Goal: Task Accomplishment & Management: Use online tool/utility

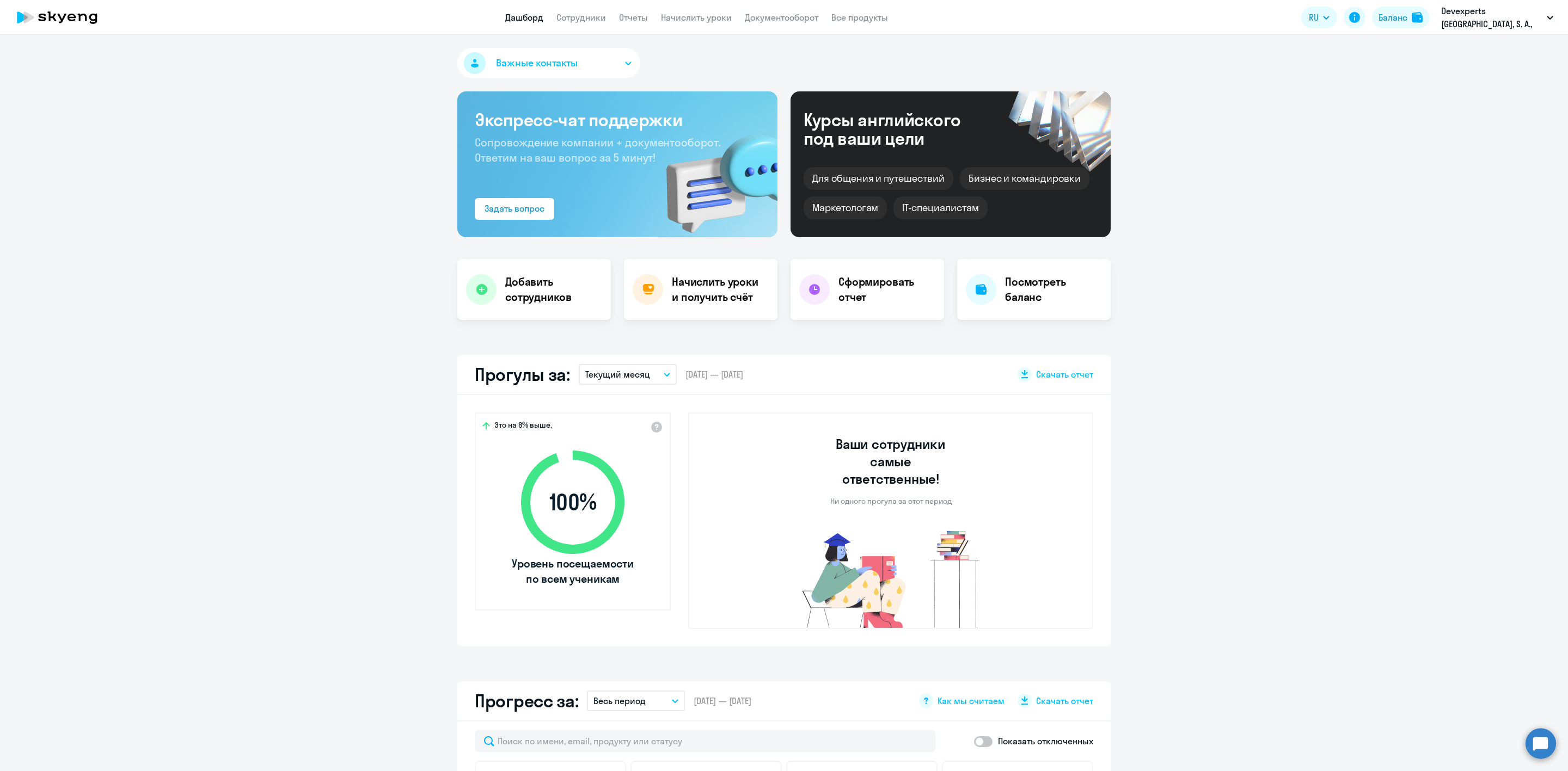
select select "30"
click at [569, 9] on app-header "Дашборд Сотрудники Отчеты Начислить уроки Документооборот Все продукты Дашборд …" at bounding box center [784, 17] width 1568 height 35
click at [574, 18] on link "Сотрудники" at bounding box center [581, 18] width 49 height 11
select select "30"
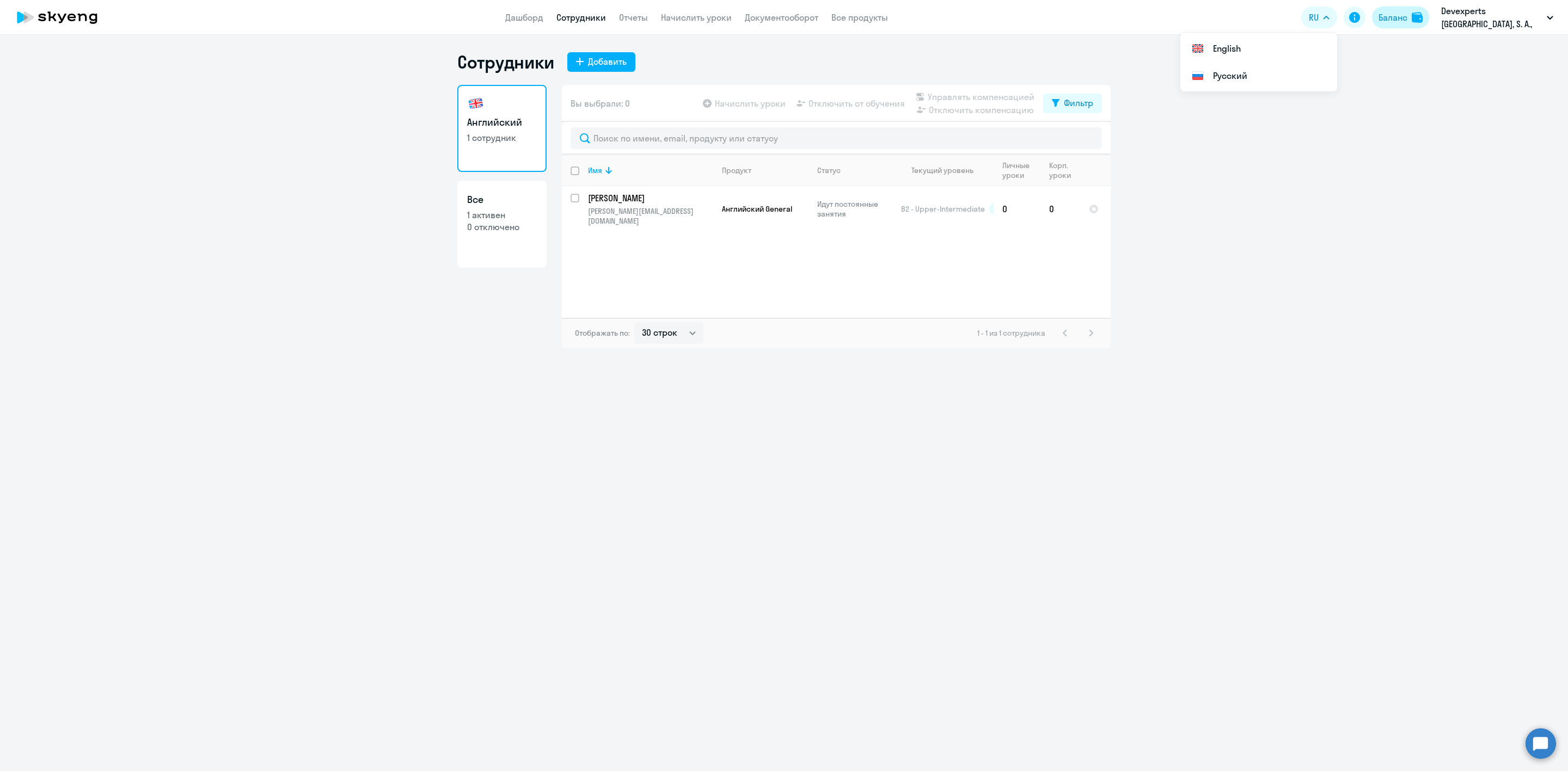
click at [1402, 18] on div "Баланс" at bounding box center [1393, 17] width 29 height 13
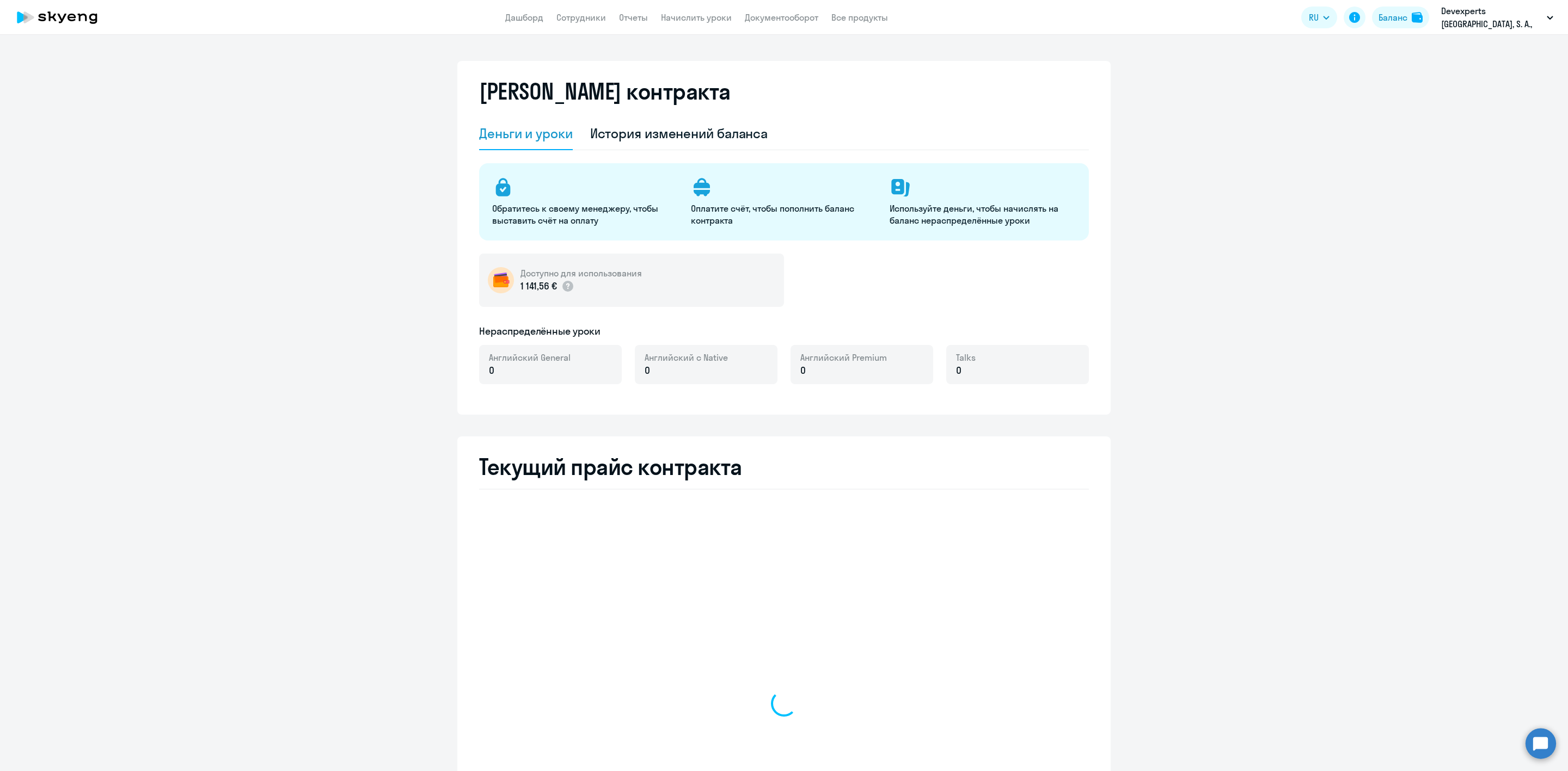
select select "english_adult_not_native_speaker"
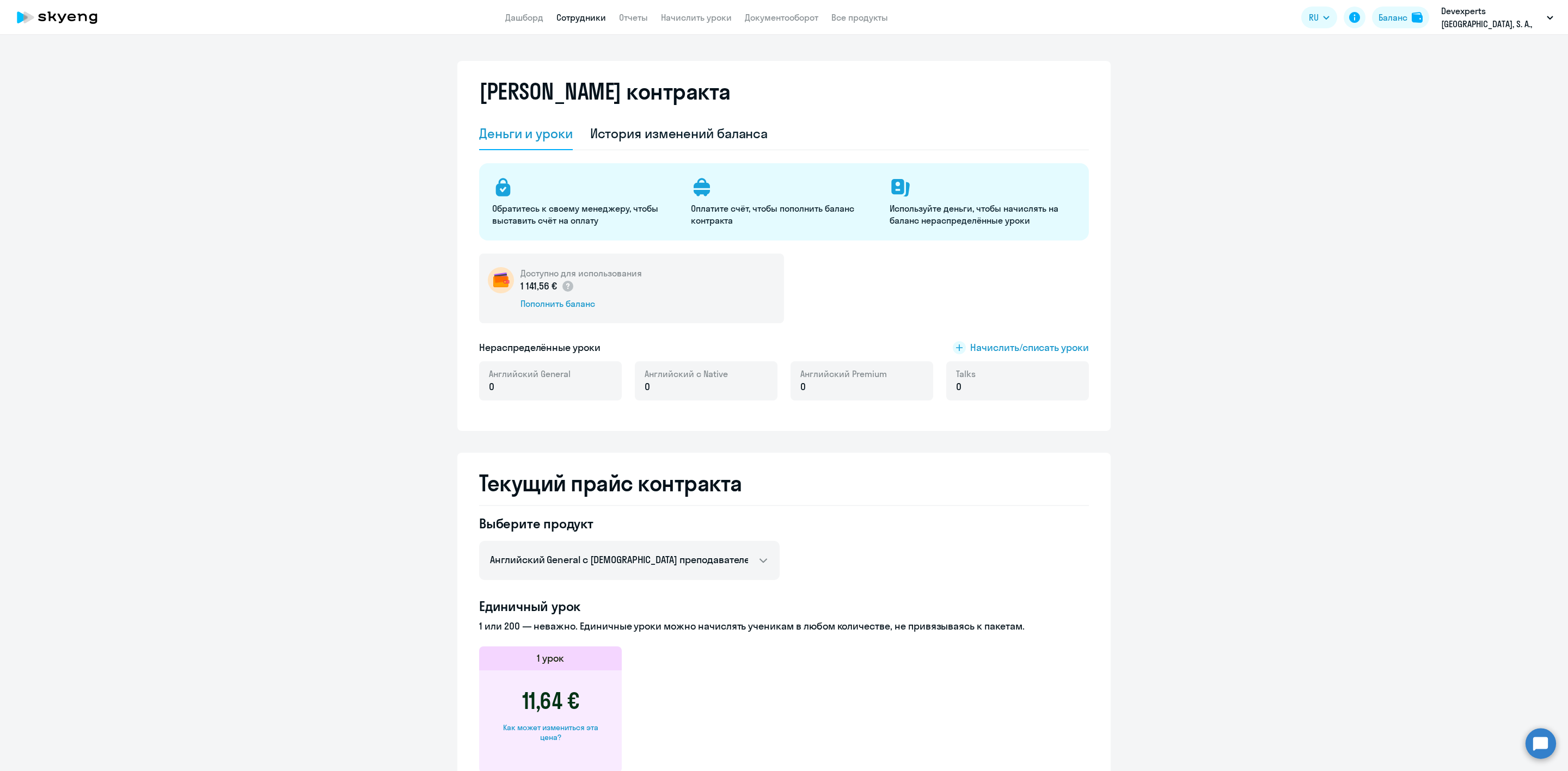
click at [569, 15] on link "Сотрудники" at bounding box center [581, 18] width 49 height 11
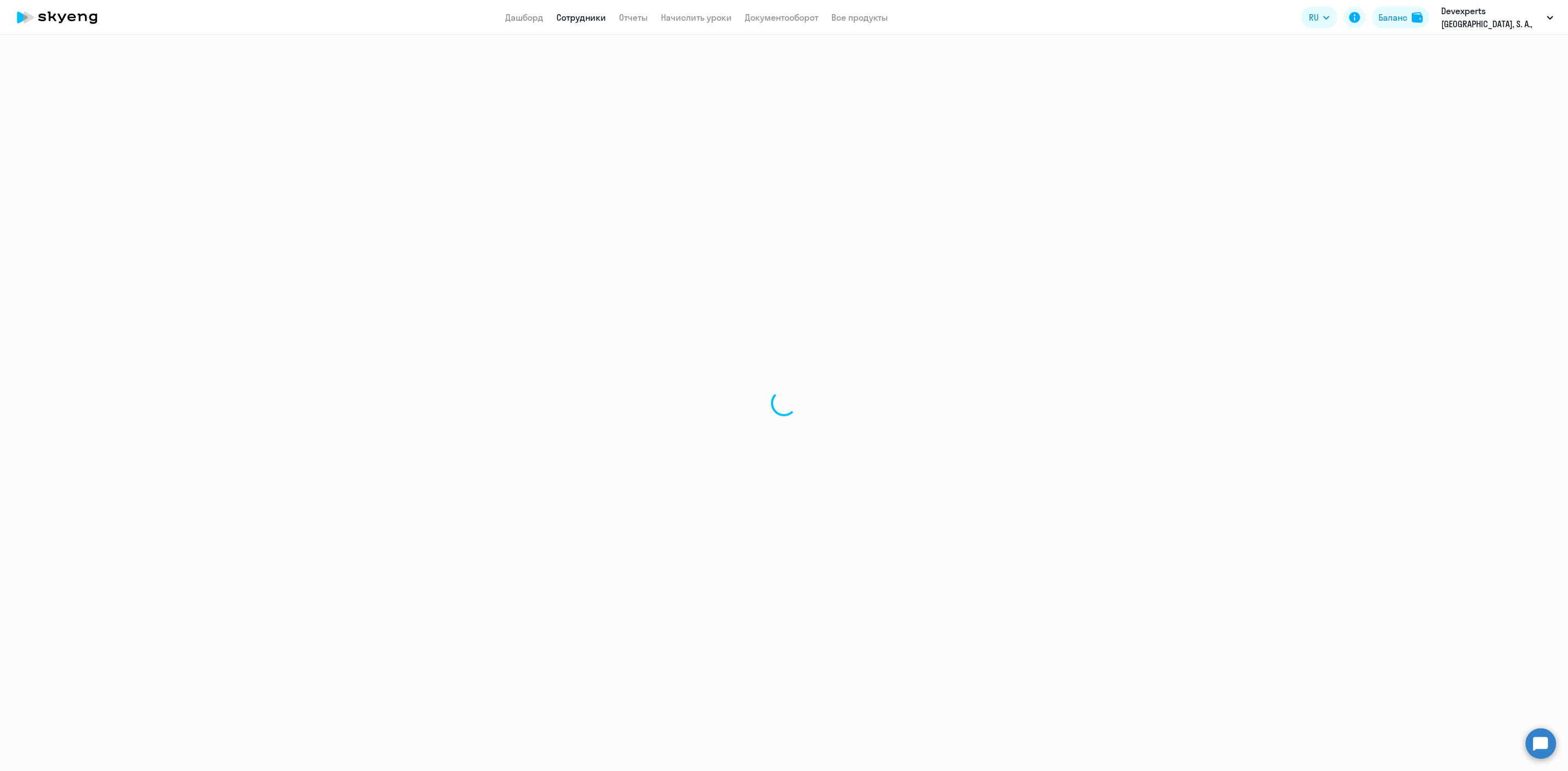
select select "30"
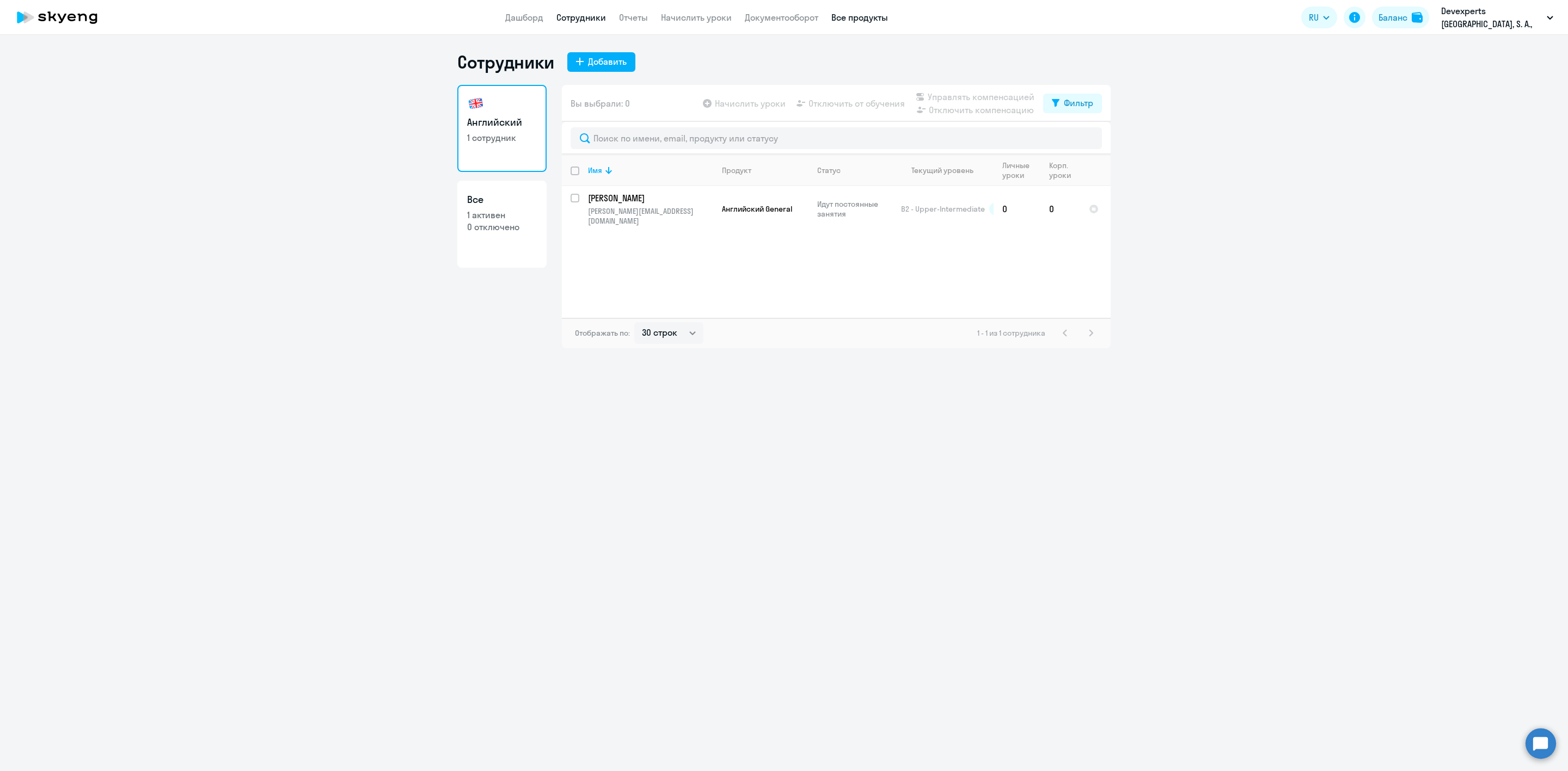
click at [861, 18] on link "Все продукты" at bounding box center [859, 18] width 57 height 11
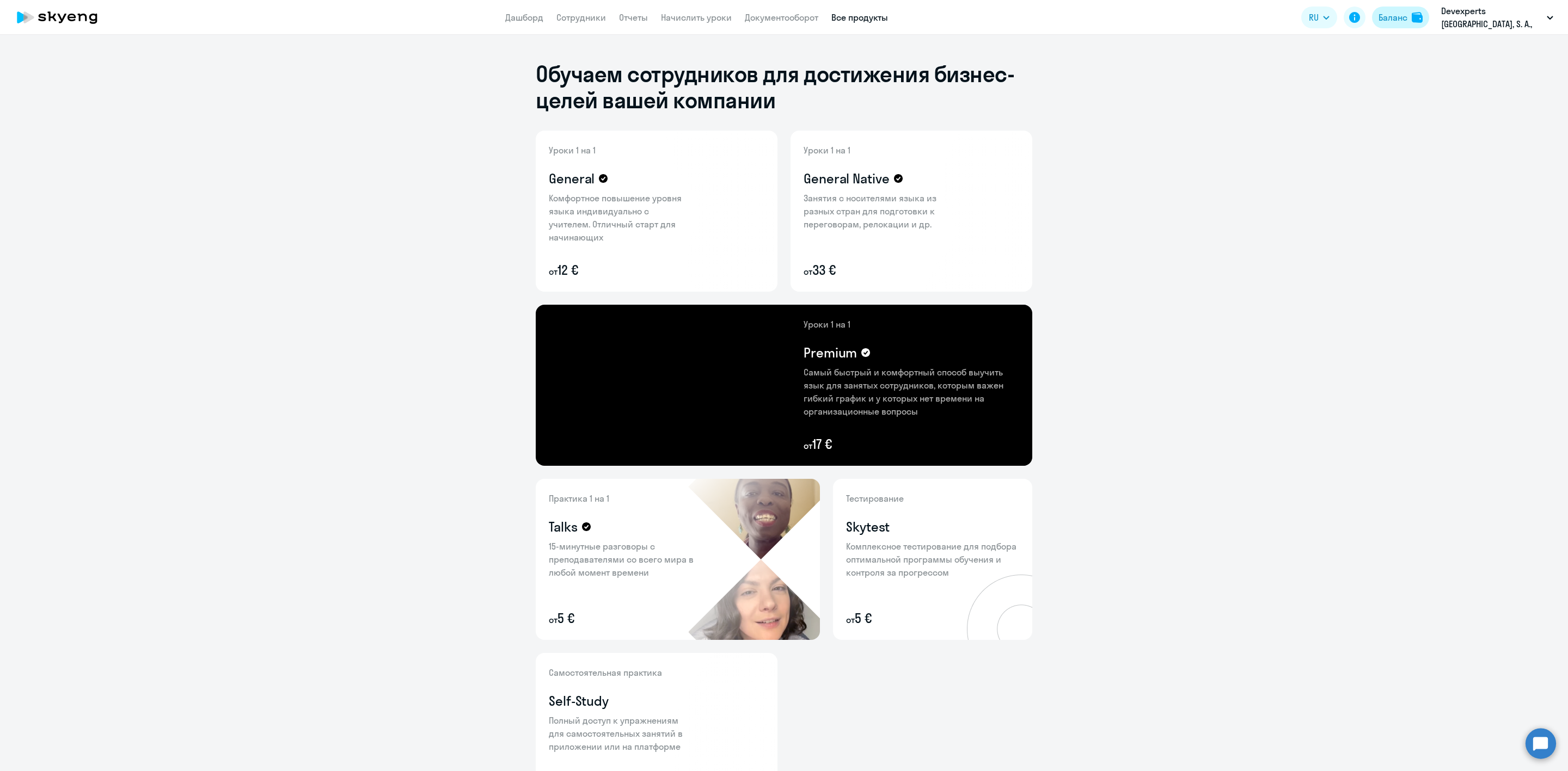
click at [1394, 16] on div "Баланс" at bounding box center [1393, 17] width 29 height 13
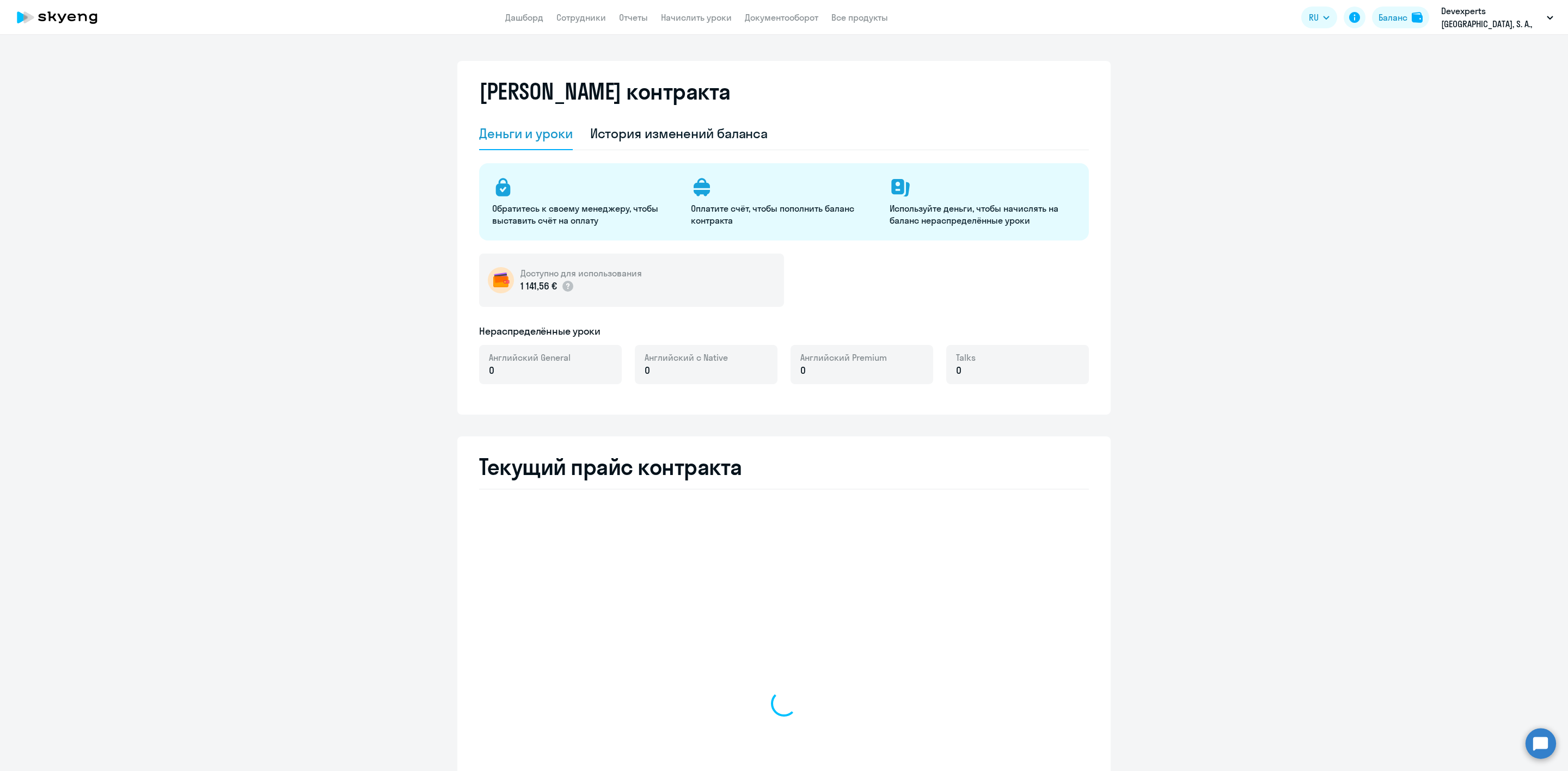
select select "english_adult_not_native_speaker"
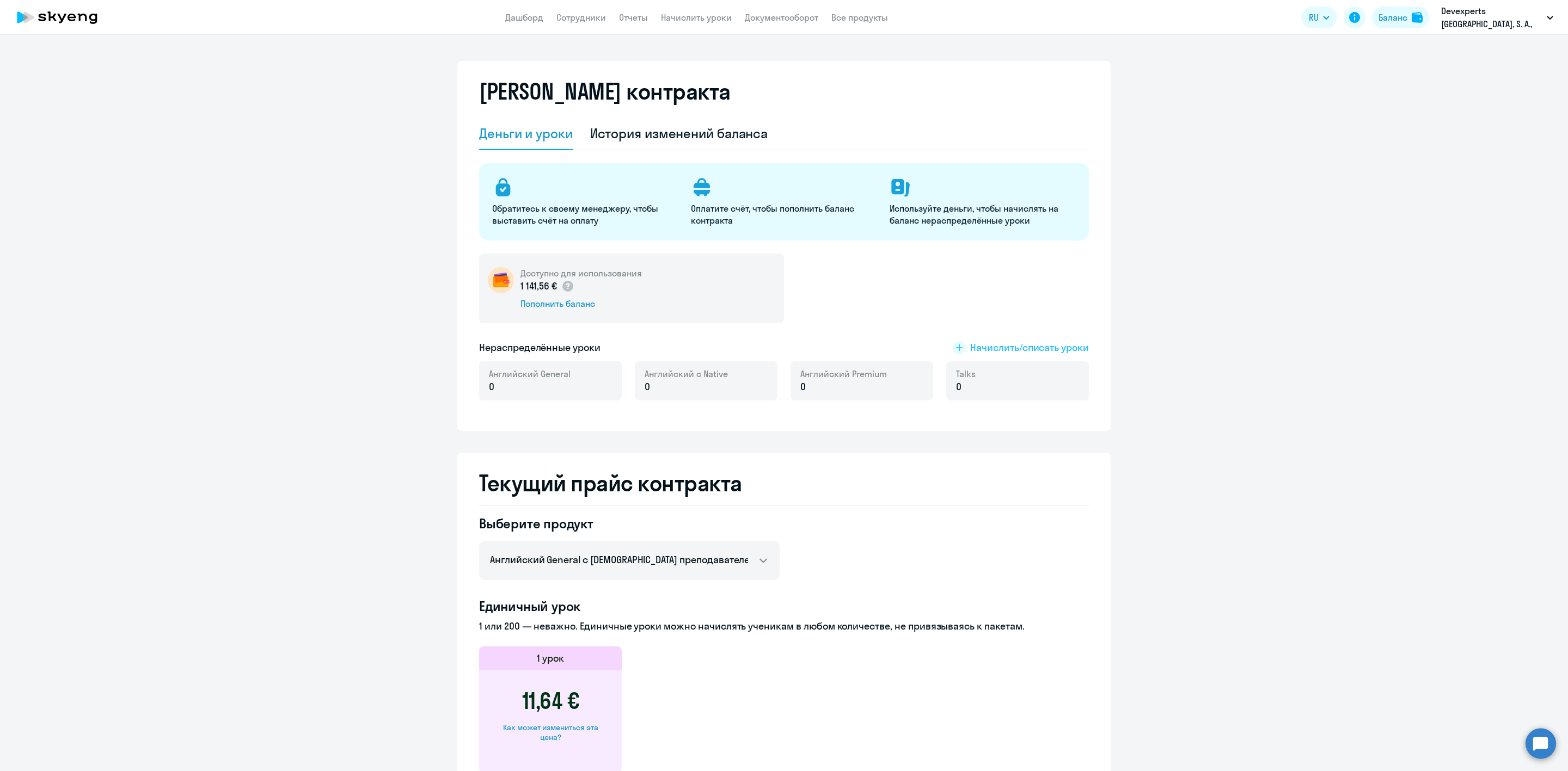
click at [1005, 343] on span "Начислить/списать уроки" at bounding box center [1029, 347] width 119 height 14
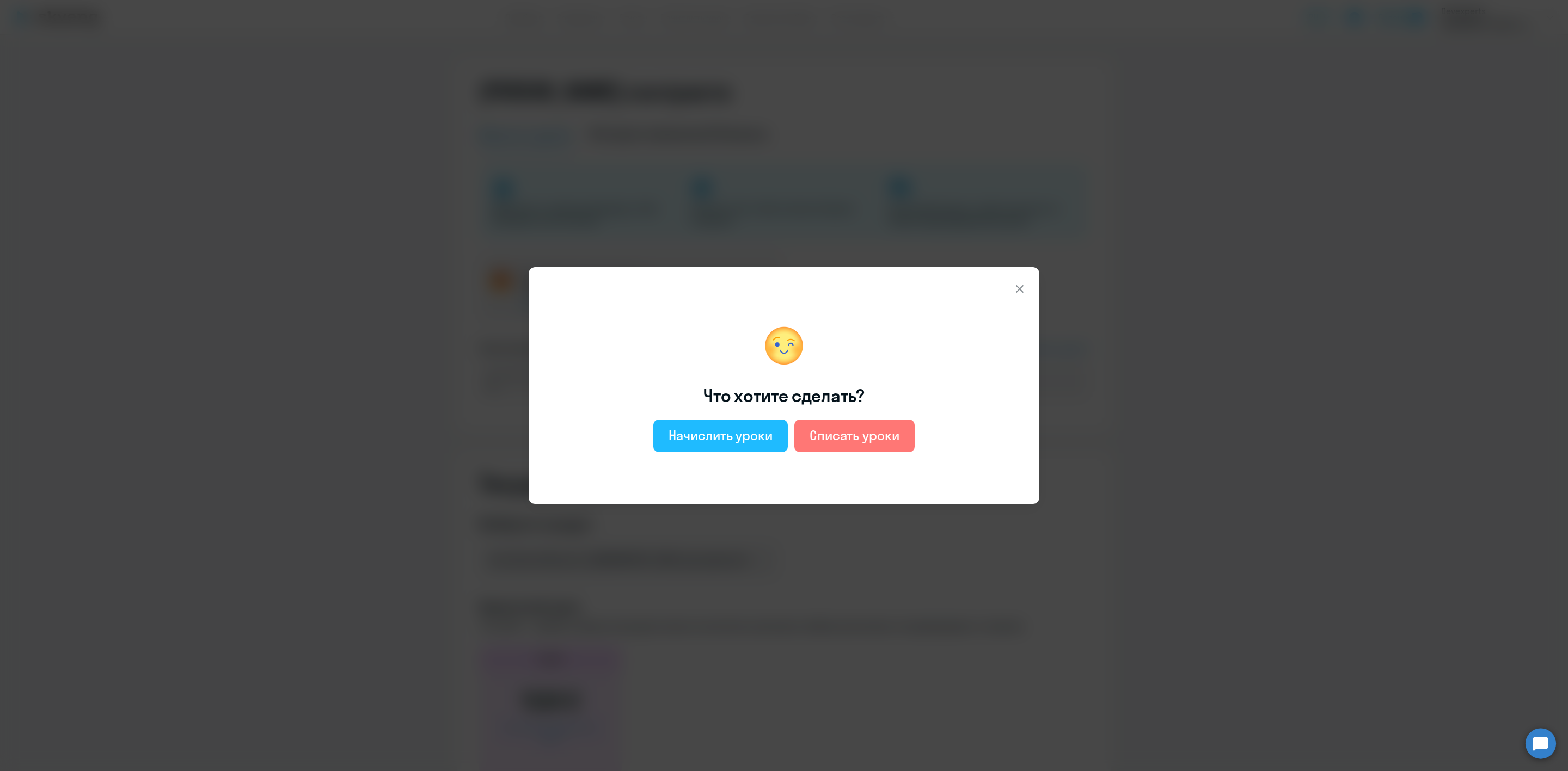
click at [743, 438] on div "Начислить уроки" at bounding box center [720, 435] width 104 height 18
select select "english_adult_not_native_speaker"
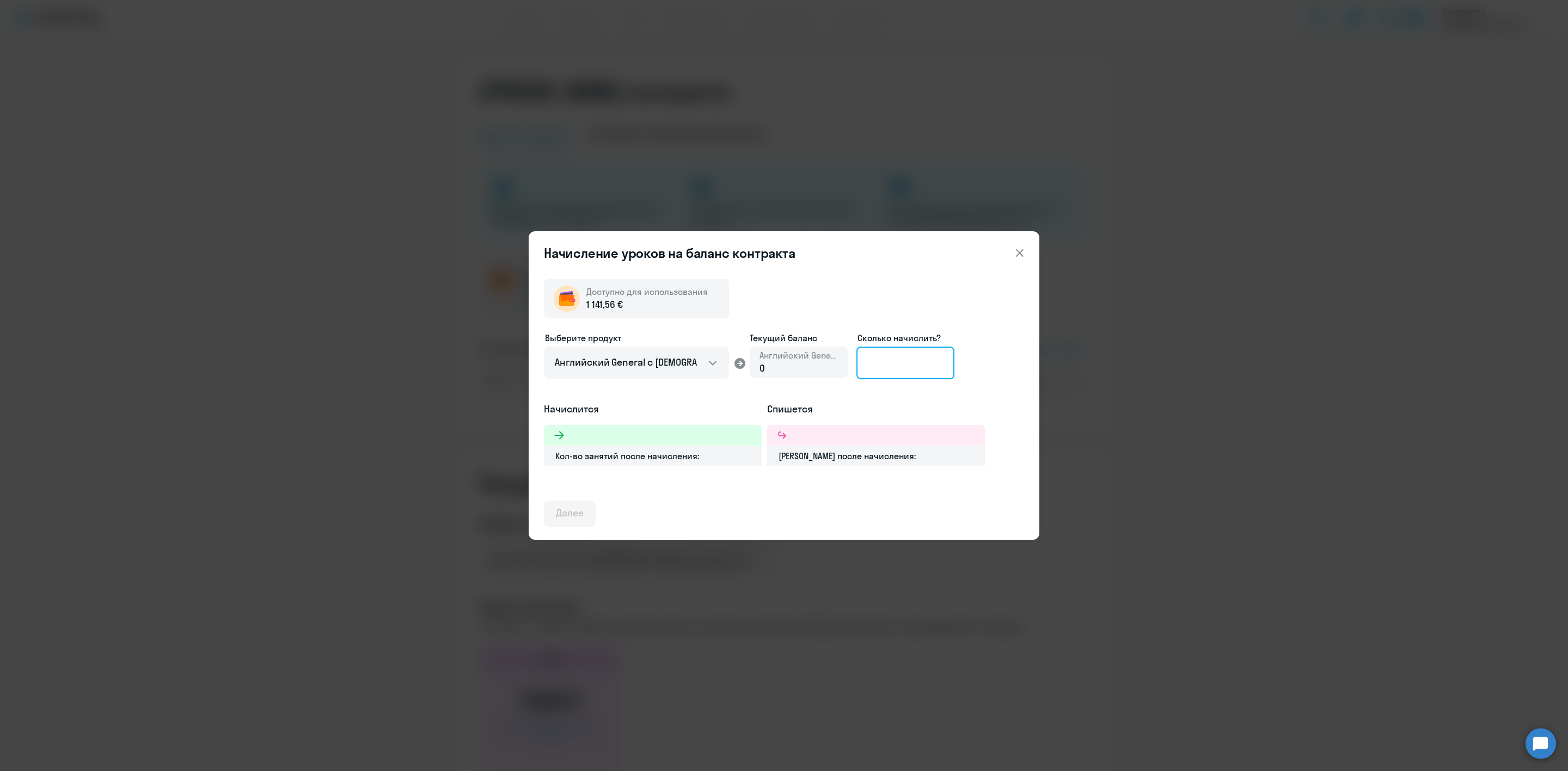
click at [884, 366] on input at bounding box center [905, 363] width 98 height 33
type input "1"
type input "20"
click at [579, 511] on div "Далее" at bounding box center [570, 513] width 28 height 14
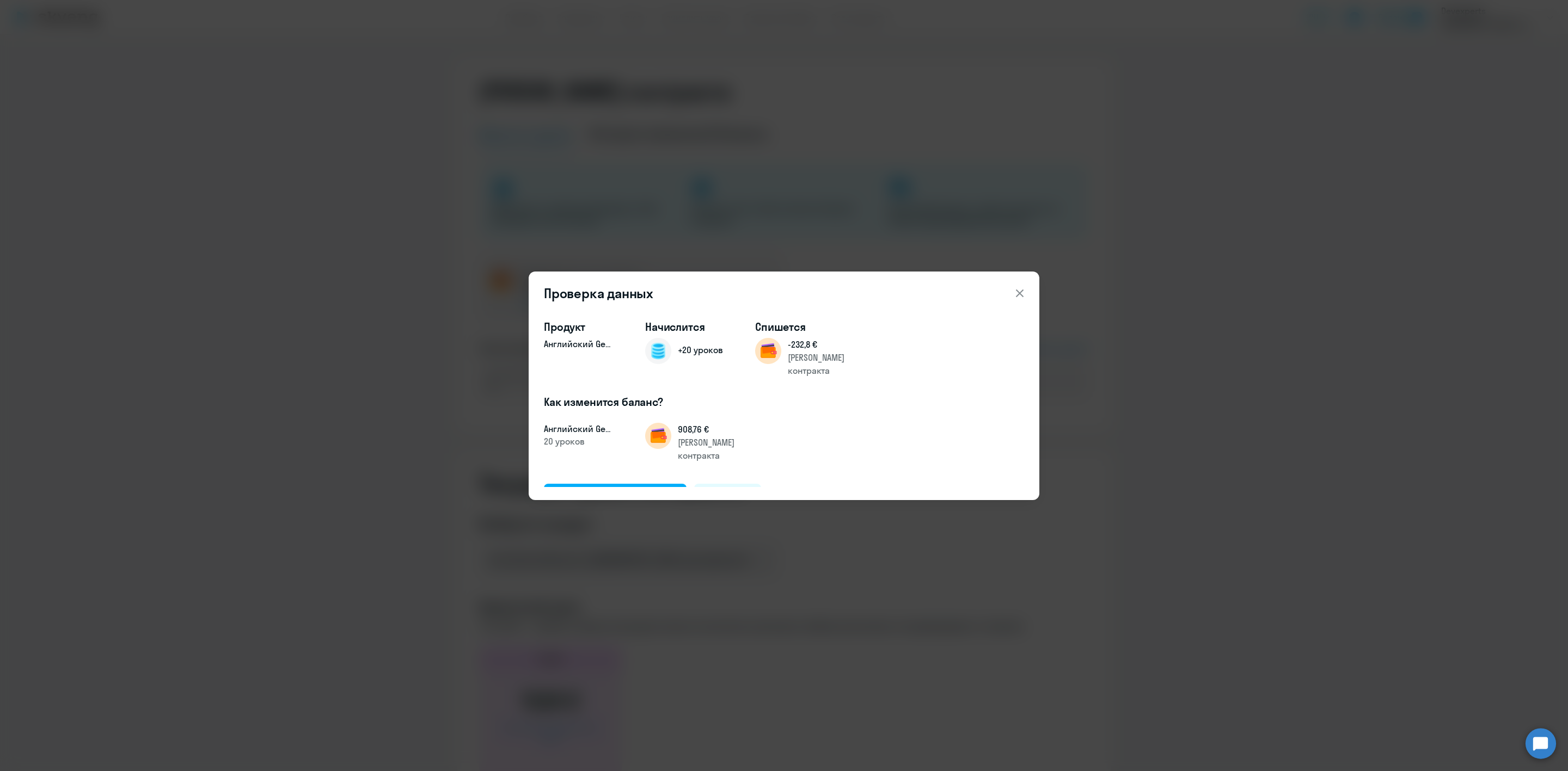
drag, startPoint x: 623, startPoint y: 475, endPoint x: 761, endPoint y: 404, distance: 155.2
click at [761, 404] on div "Продукт Английский General Начислится +20 уроков Спишется -232,8 € Баланс контр…" at bounding box center [784, 399] width 480 height 175
click at [613, 489] on div "Подтвердить и начислить" at bounding box center [615, 496] width 119 height 14
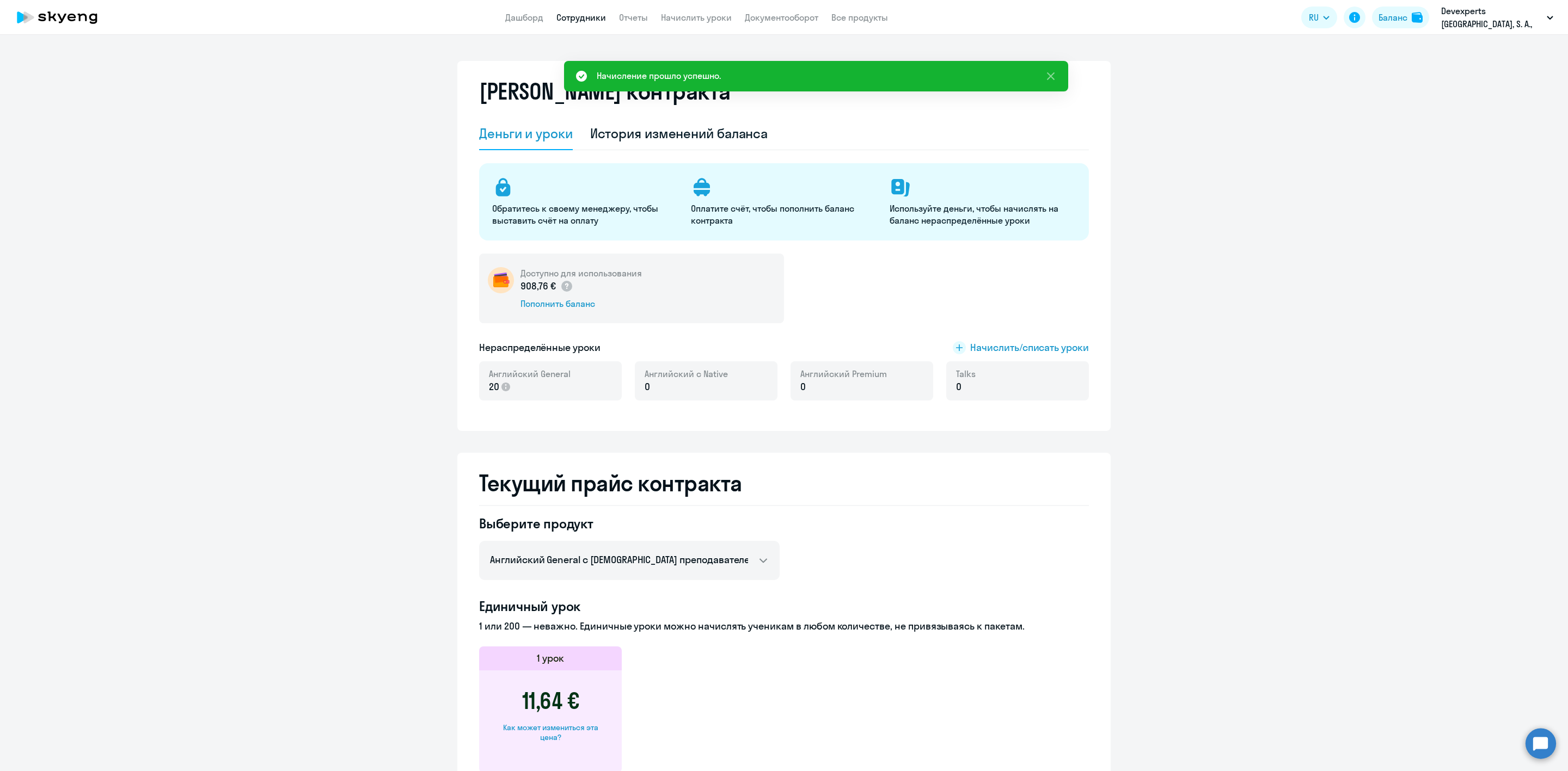
click at [590, 17] on link "Сотрудники" at bounding box center [581, 18] width 49 height 11
select select "30"
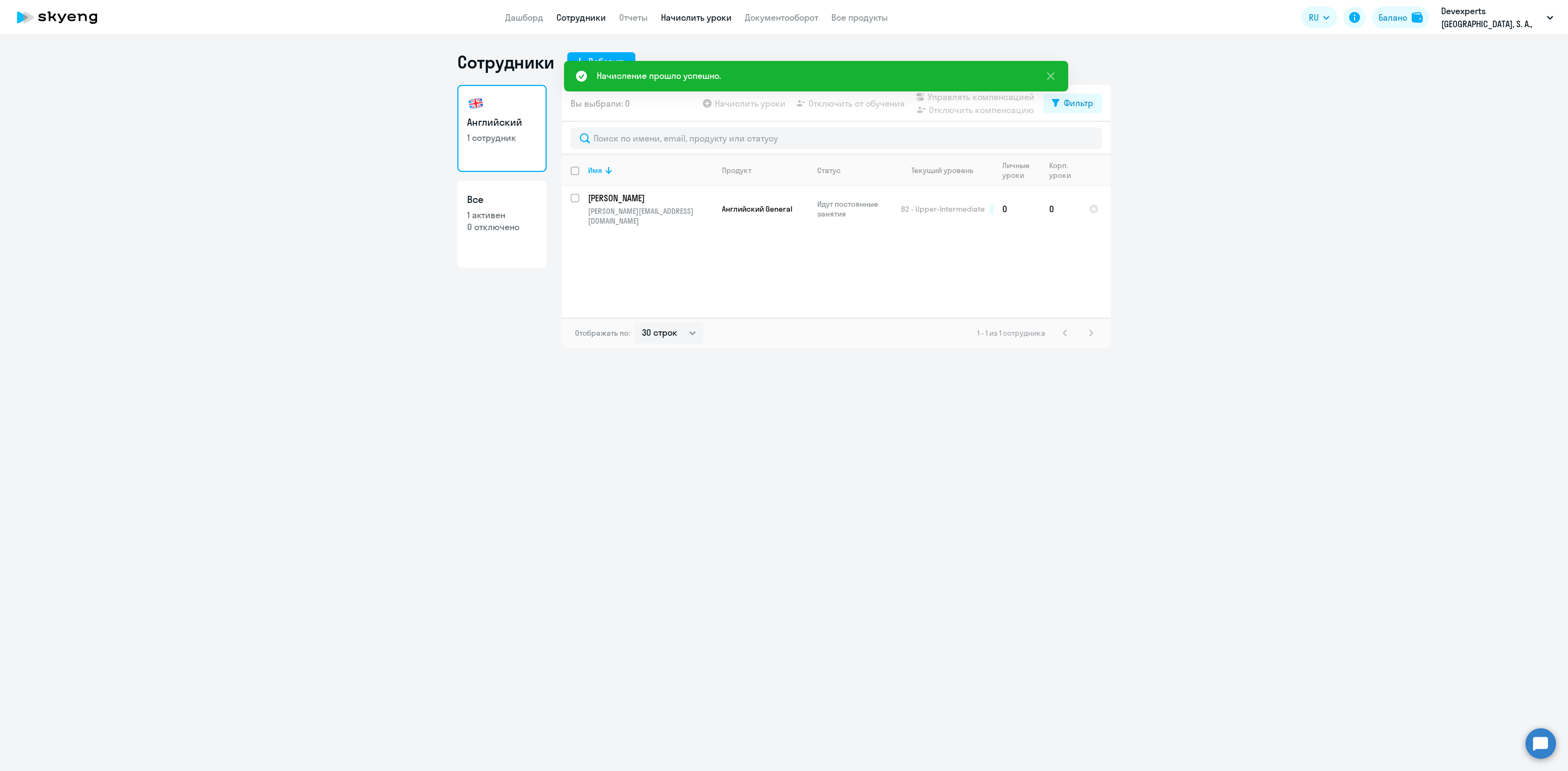
click at [688, 13] on link "Начислить уроки" at bounding box center [696, 18] width 71 height 11
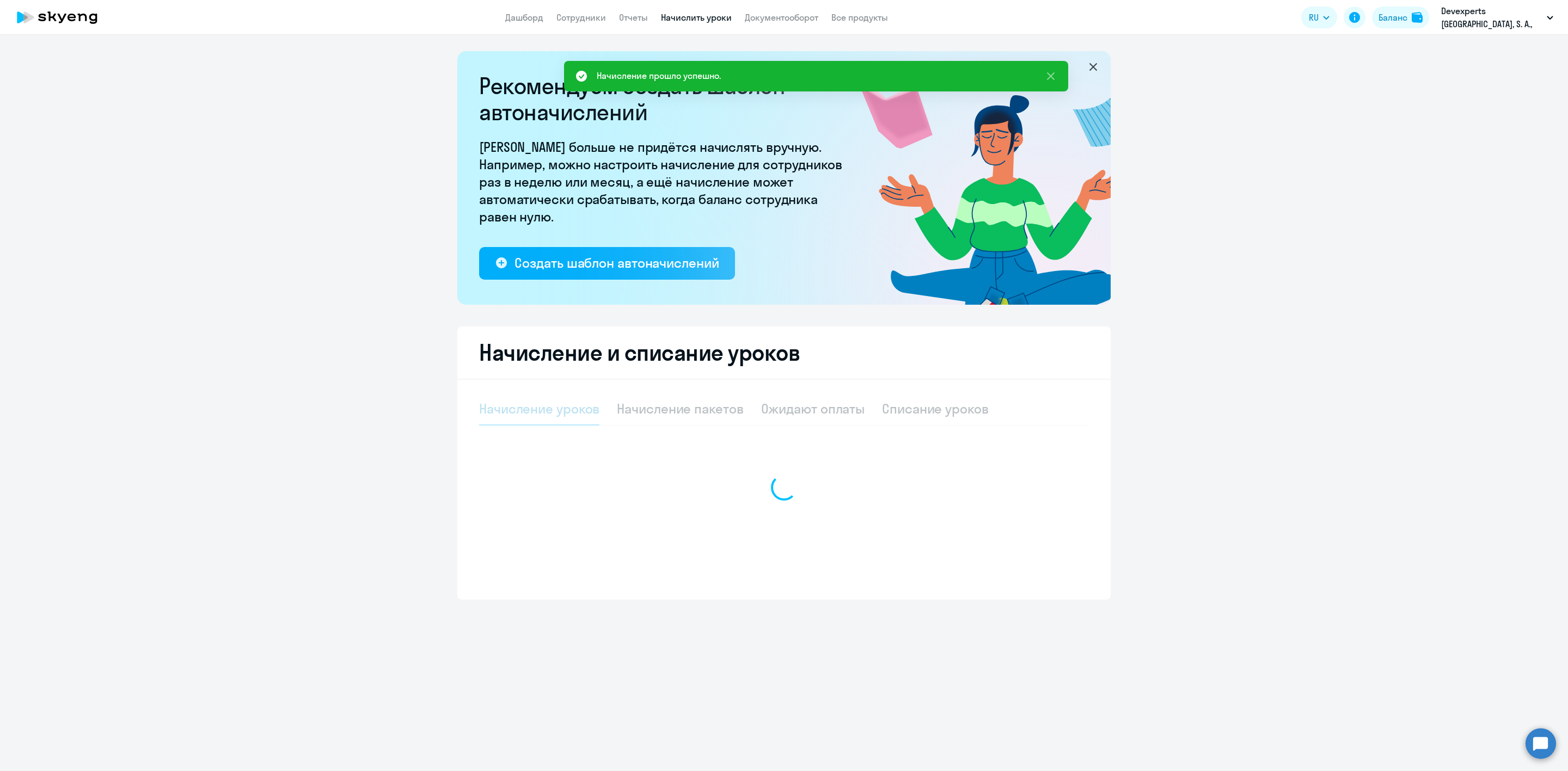
select select "10"
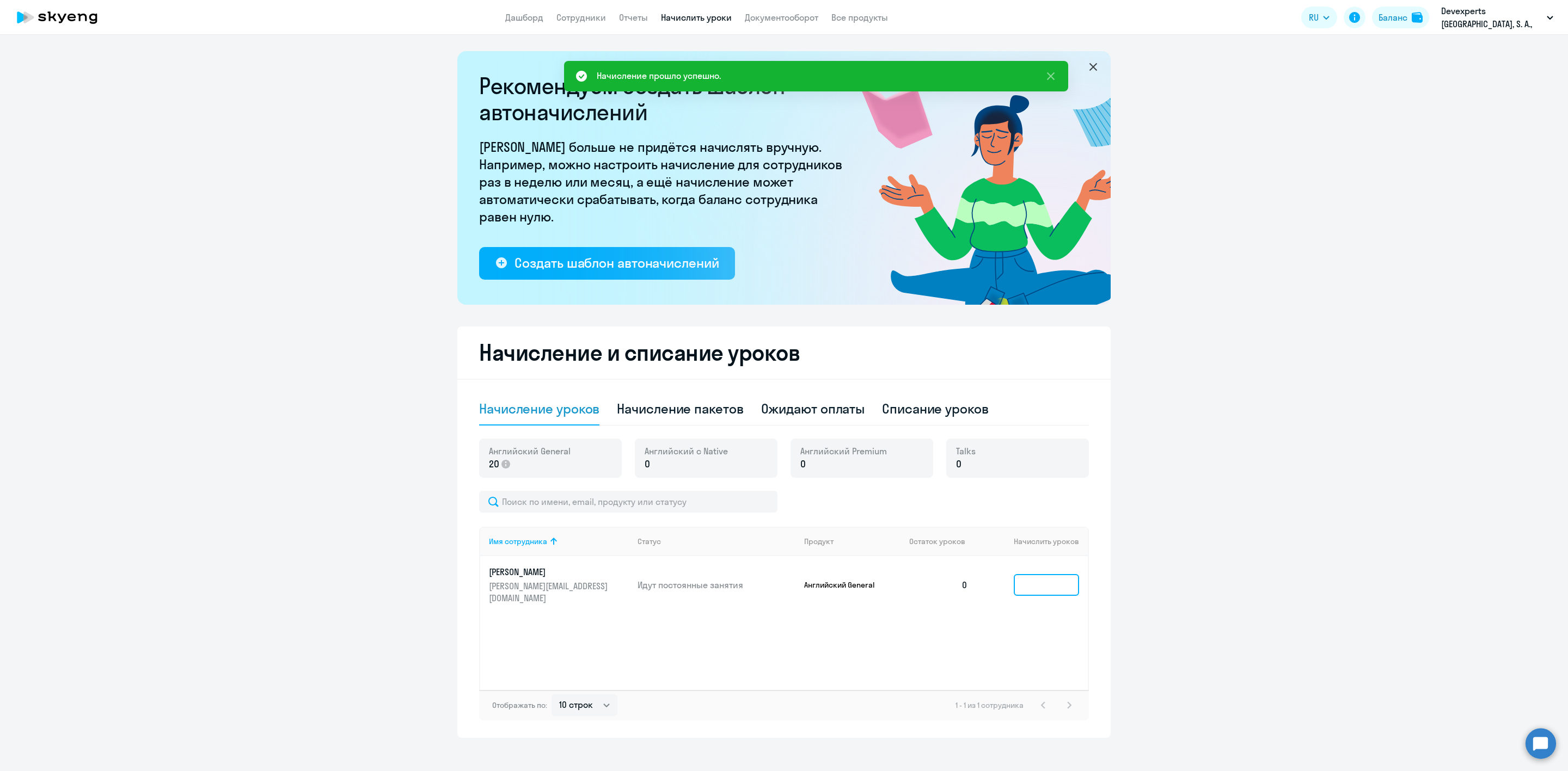
click at [1039, 579] on input at bounding box center [1046, 585] width 65 height 22
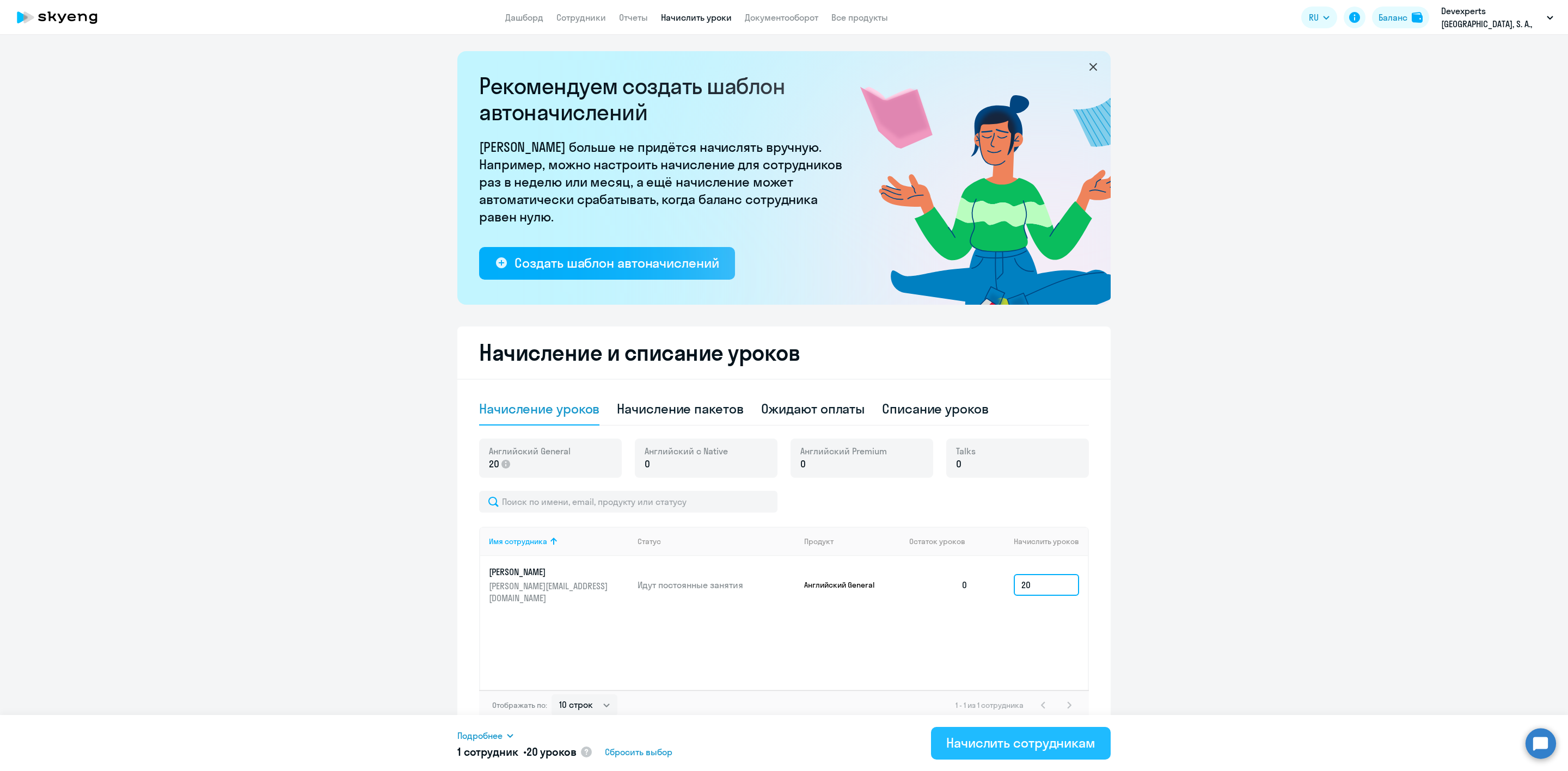
type input "20"
click at [1012, 747] on div "Начислить сотрудникам" at bounding box center [1021, 743] width 149 height 18
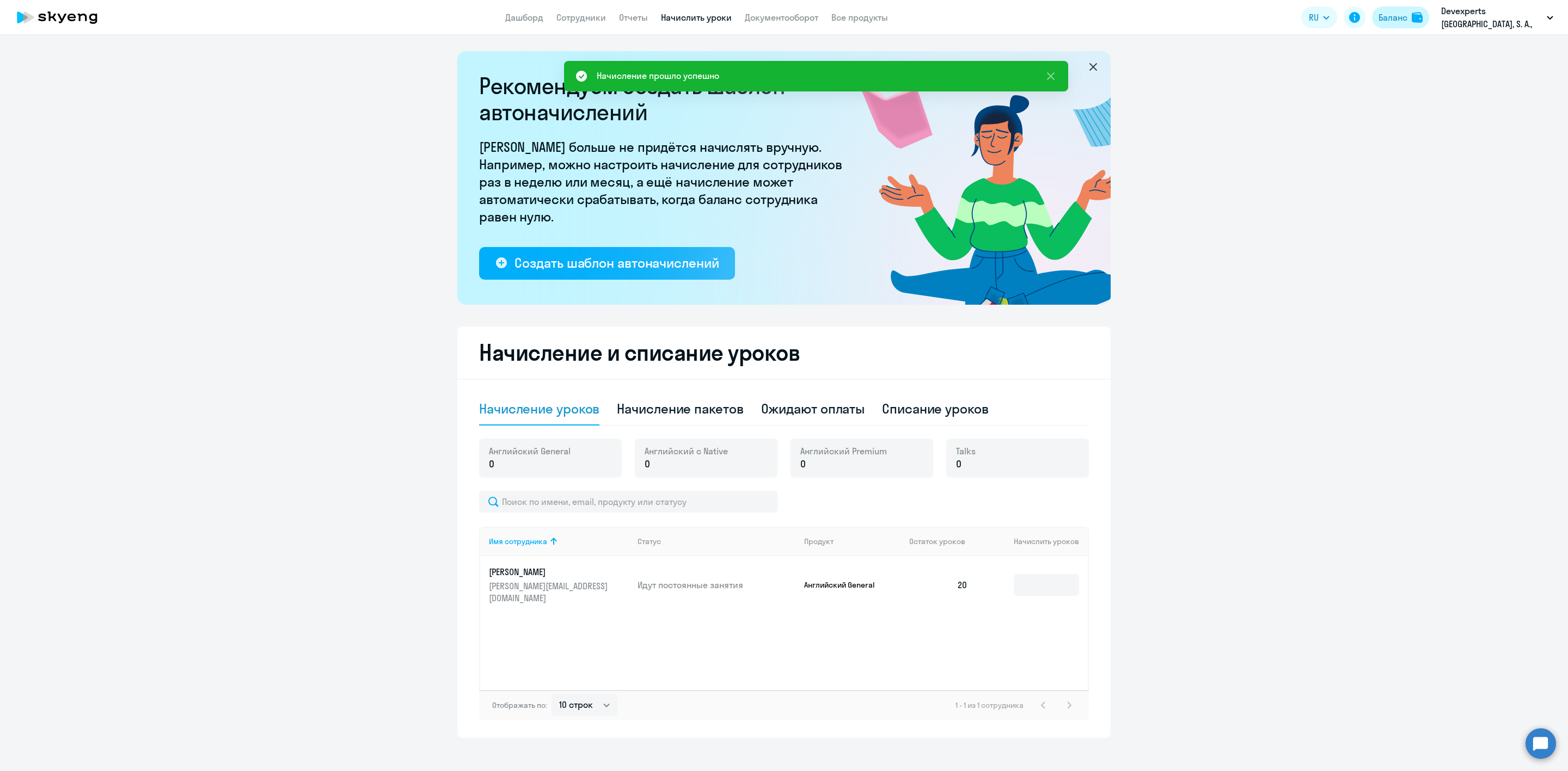
click at [1392, 15] on div "Баланс" at bounding box center [1393, 17] width 29 height 13
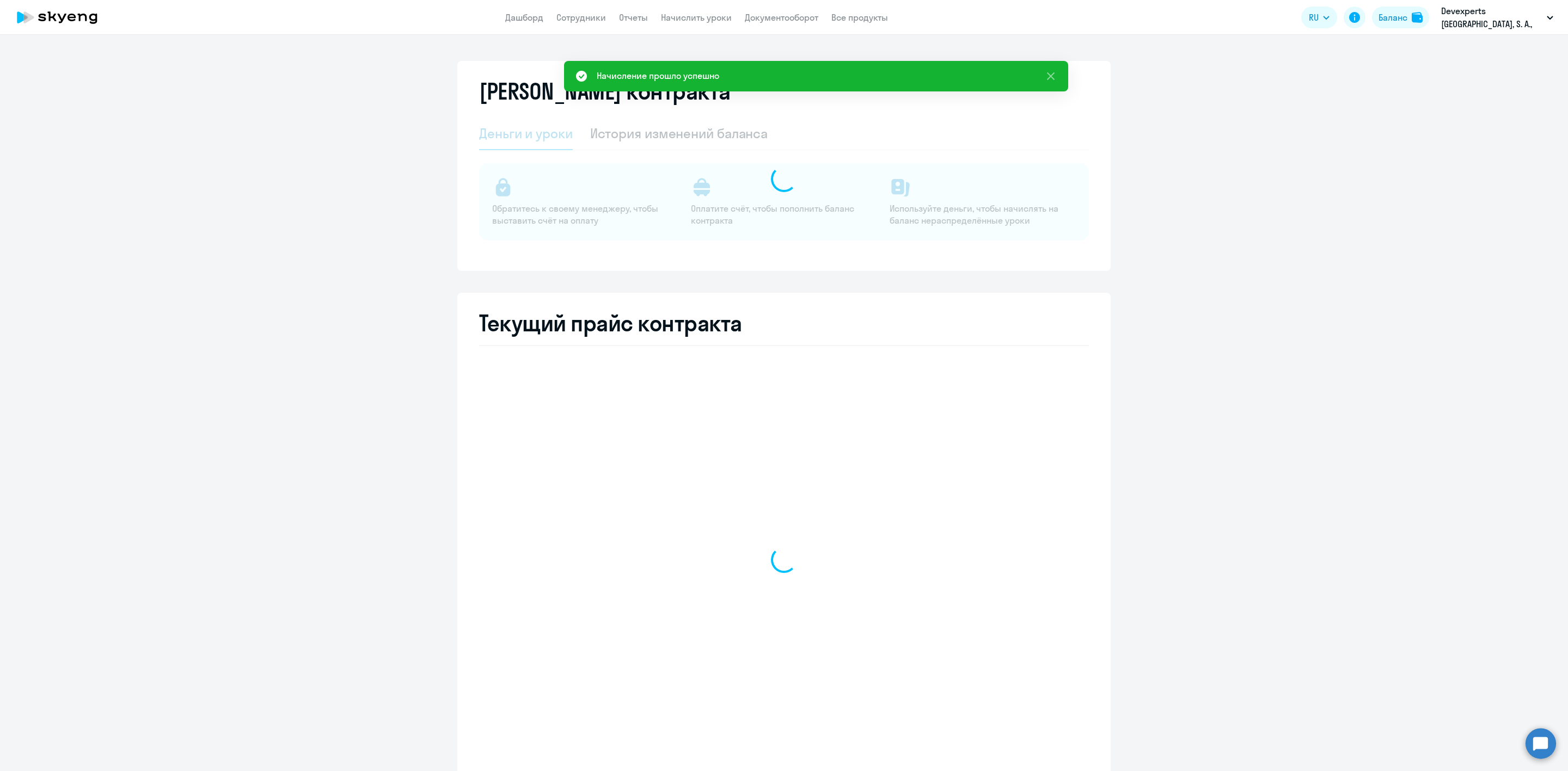
select select "english_adult_not_native_speaker"
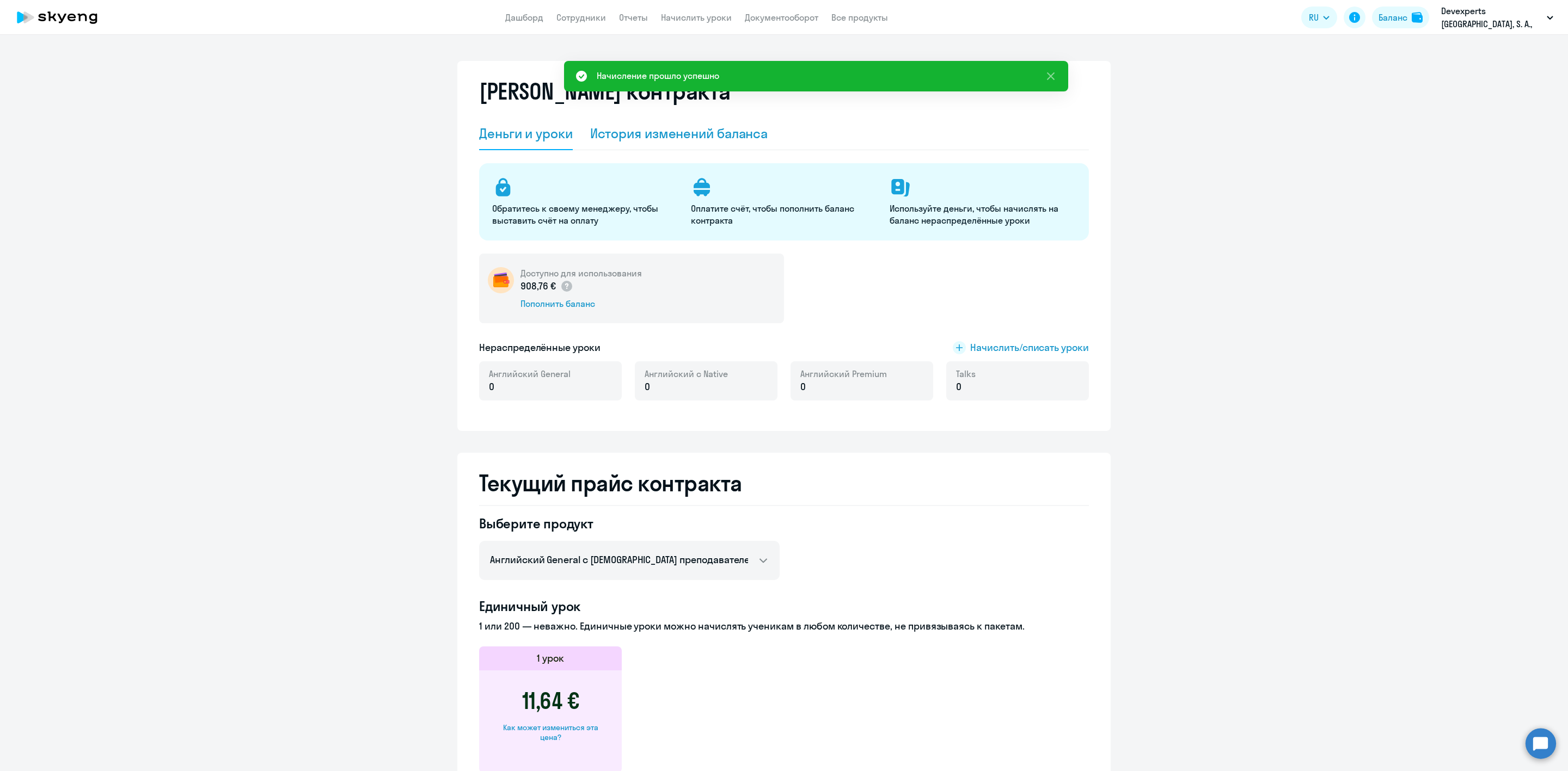
click at [682, 141] on div "История изменений баланса" at bounding box center [679, 133] width 178 height 18
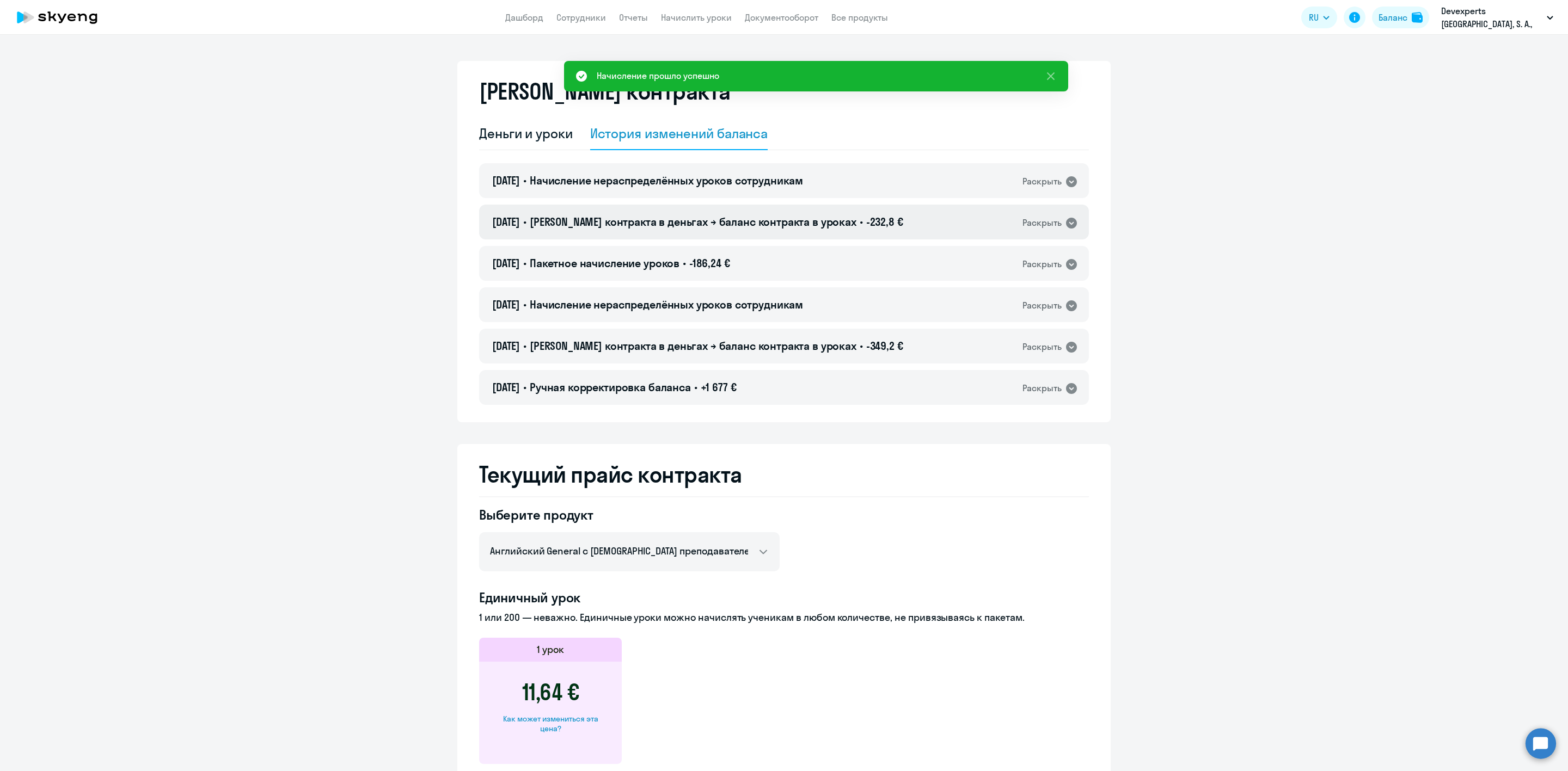
click at [737, 224] on span "[PERSON_NAME] контракта в деньгах → баланс контракта в уроках" at bounding box center [693, 222] width 327 height 13
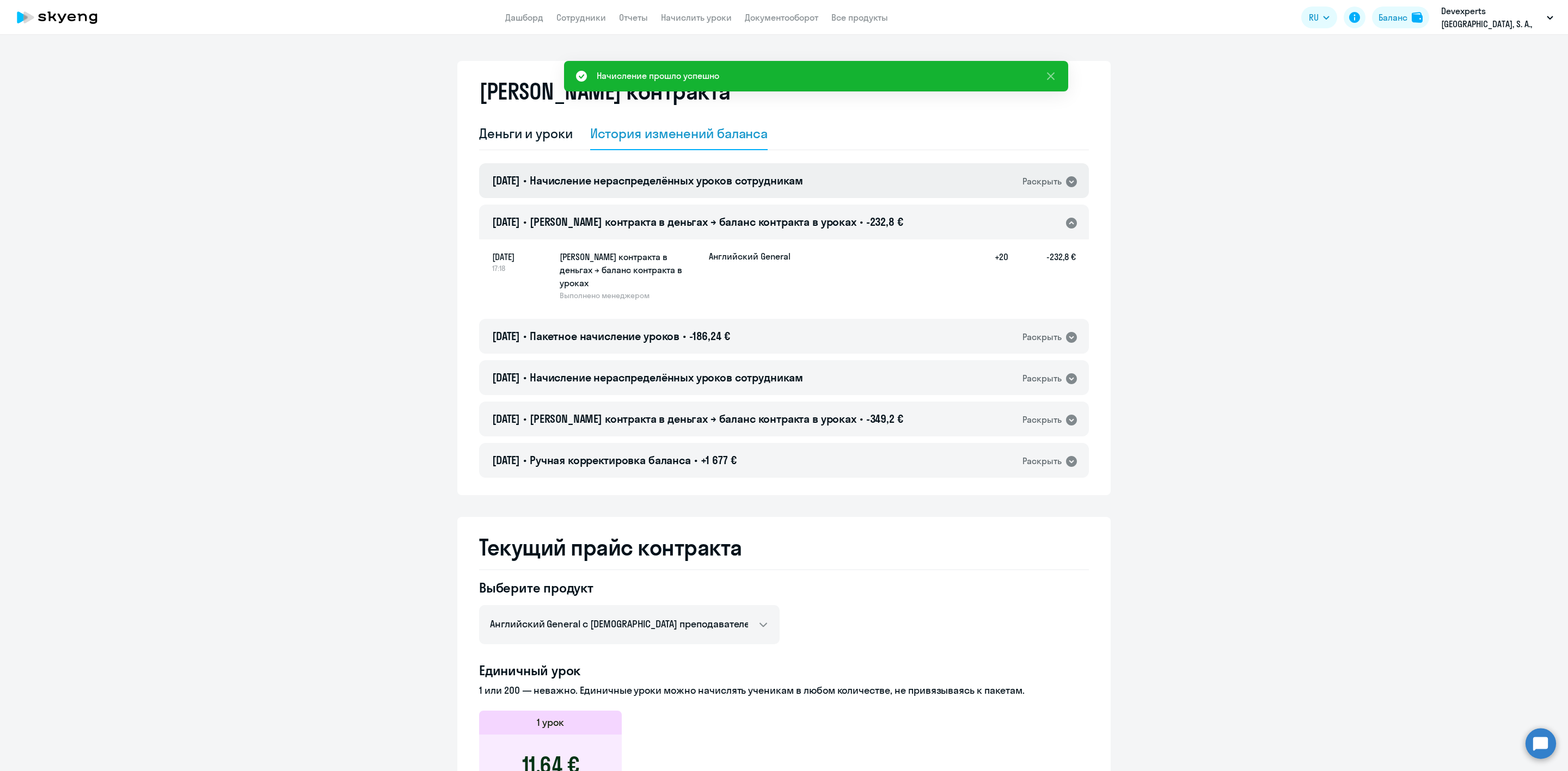
click at [761, 170] on div "[DATE] • Начисление нераспределённых уроков сотрудникам Раскрыть" at bounding box center [784, 180] width 610 height 35
